Goal: Task Accomplishment & Management: Use online tool/utility

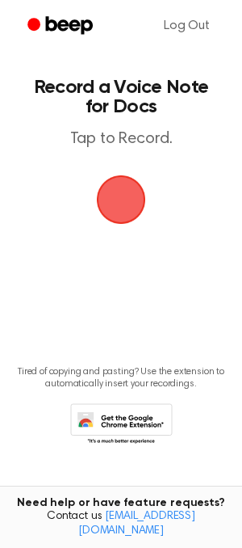
click at [120, 222] on span "button" at bounding box center [121, 199] width 45 height 45
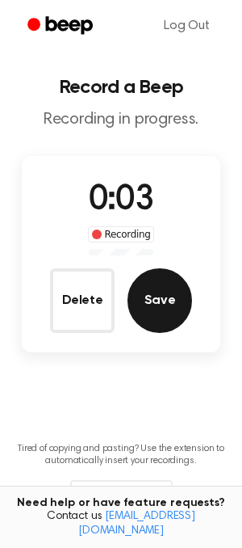
click at [166, 290] on button "Save" at bounding box center [160, 300] width 65 height 65
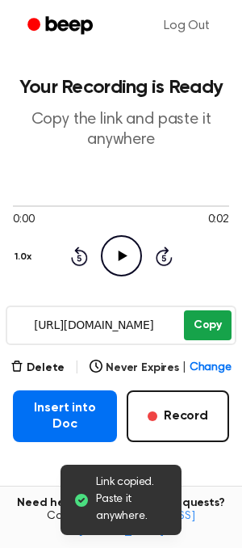
click at [199, 322] on button "Copy" at bounding box center [208, 325] width 48 height 30
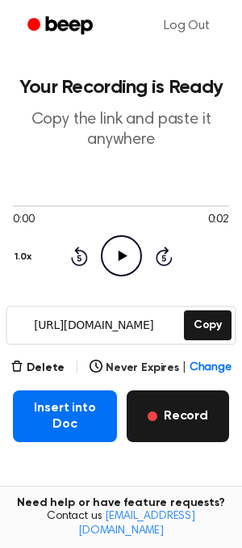
click at [190, 405] on button "Record" at bounding box center [178, 416] width 103 height 52
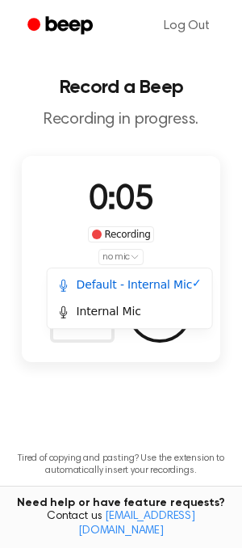
click at [128, 256] on html "Log Out Record a Beep Recording in progress. 0:05 Recording no mic Delete Save …" at bounding box center [121, 315] width 242 height 631
click at [118, 301] on div "Internal Mic" at bounding box center [130, 311] width 158 height 27
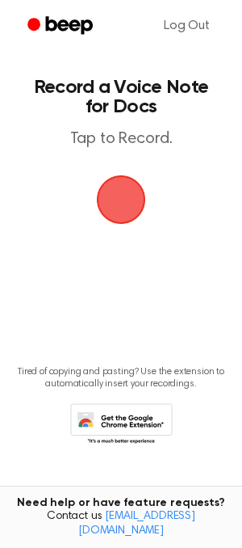
click at [116, 206] on span "button" at bounding box center [121, 199] width 45 height 45
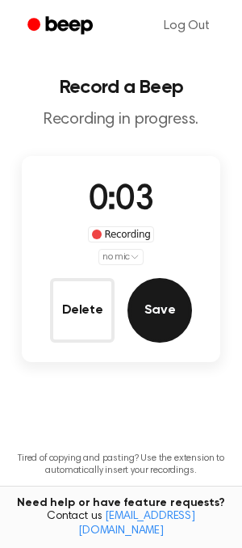
click at [161, 307] on button "Save" at bounding box center [160, 310] width 65 height 65
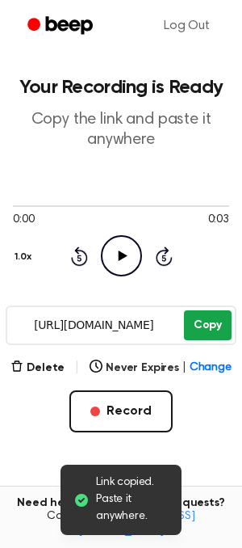
click at [219, 333] on button "Copy" at bounding box center [208, 325] width 48 height 30
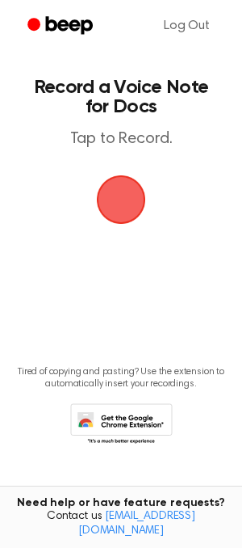
click at [162, 171] on main "Record a Voice Note for Docs Tap to Record. Tired of copying and pasting? Use t…" at bounding box center [121, 248] width 242 height 496
click at [139, 183] on span "button" at bounding box center [121, 199] width 49 height 49
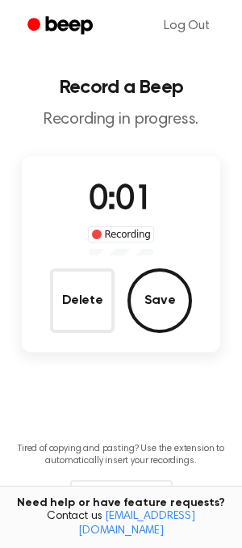
click at [115, 234] on div "Recording" at bounding box center [121, 234] width 67 height 16
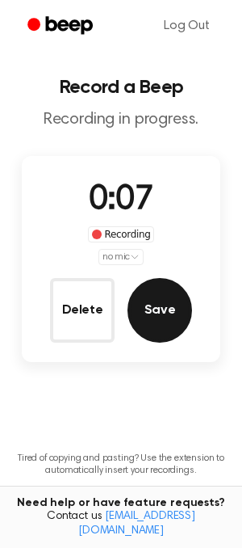
click at [152, 318] on button "Save" at bounding box center [160, 310] width 65 height 65
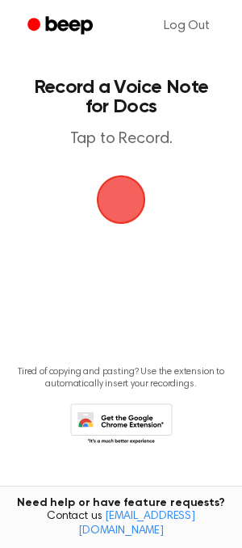
click at [131, 192] on span "button" at bounding box center [121, 200] width 70 height 70
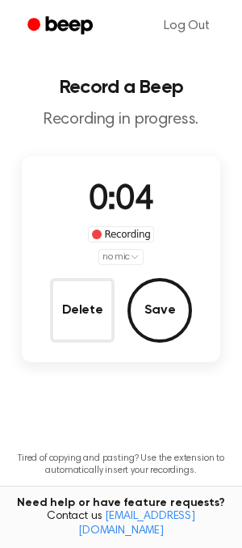
click at [135, 257] on html "Log Out Record a Beep Recording in progress. 0:04 Recording no mic Delete Save …" at bounding box center [121, 315] width 242 height 631
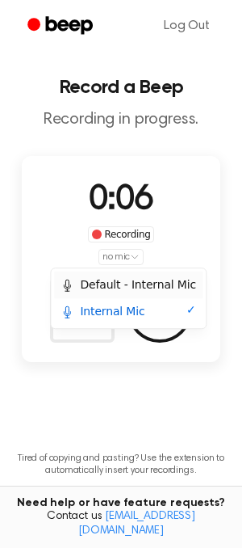
click at [137, 283] on div "Default - Internal Mic" at bounding box center [129, 284] width 136 height 17
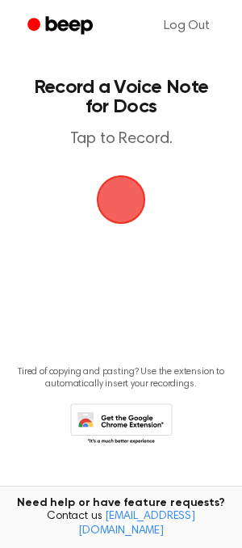
click at [106, 195] on span "button" at bounding box center [120, 199] width 83 height 83
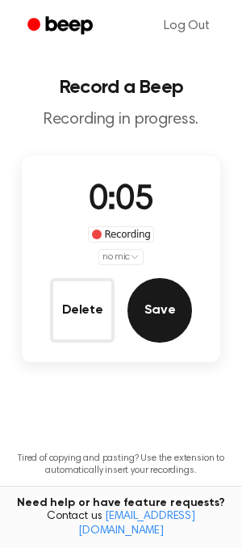
click at [148, 293] on button "Save" at bounding box center [160, 310] width 65 height 65
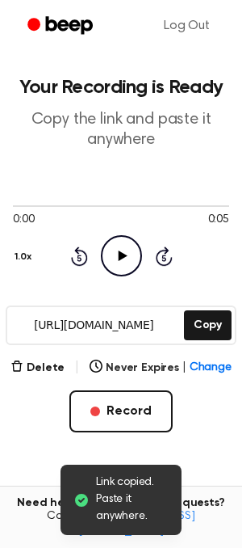
click at [123, 260] on icon "Play Audio" at bounding box center [121, 255] width 41 height 41
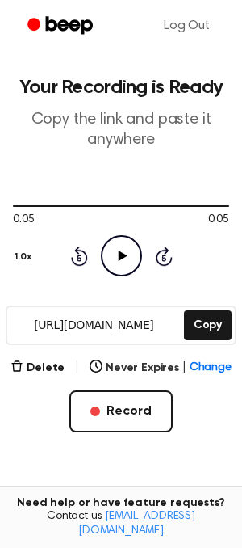
click at [133, 254] on icon "Play Audio" at bounding box center [121, 255] width 41 height 41
